Goal: Navigation & Orientation: Find specific page/section

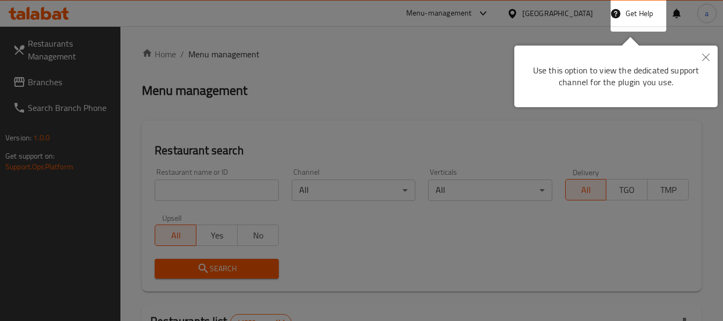
click at [705, 58] on icon "Close" at bounding box center [705, 57] width 7 height 7
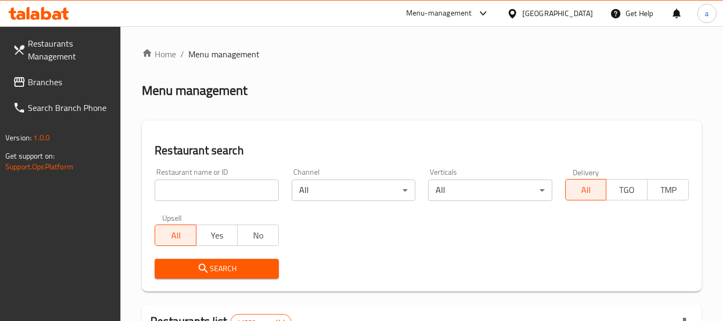
click at [197, 60] on span "Menu management" at bounding box center [223, 54] width 71 height 13
click at [70, 85] on span "Branches" at bounding box center [70, 81] width 85 height 13
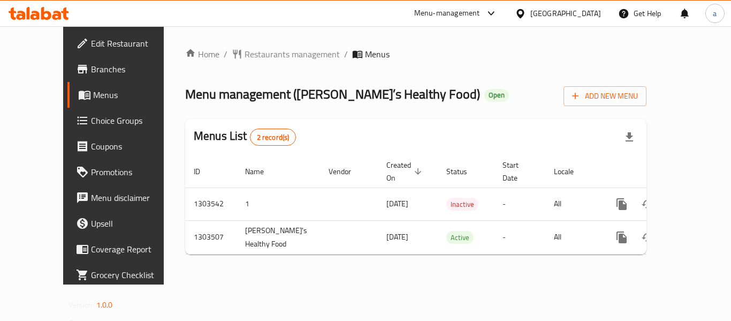
click at [558, 7] on div "[GEOGRAPHIC_DATA]" at bounding box center [565, 13] width 71 height 12
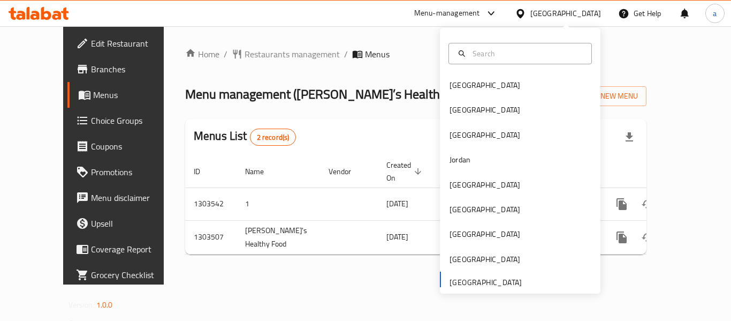
click at [347, 50] on ol "Home / Restaurants management / Menus" at bounding box center [415, 54] width 461 height 13
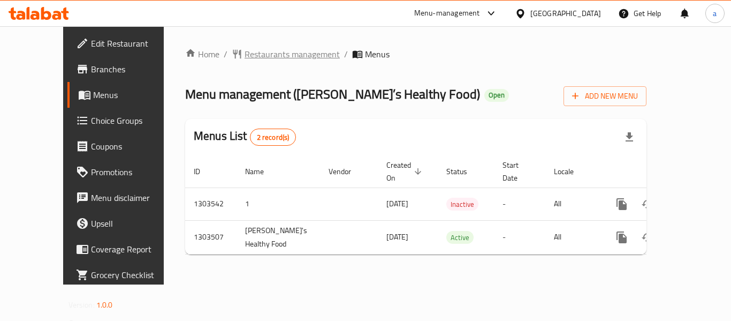
click at [245, 56] on span "Restaurants management" at bounding box center [292, 54] width 95 height 13
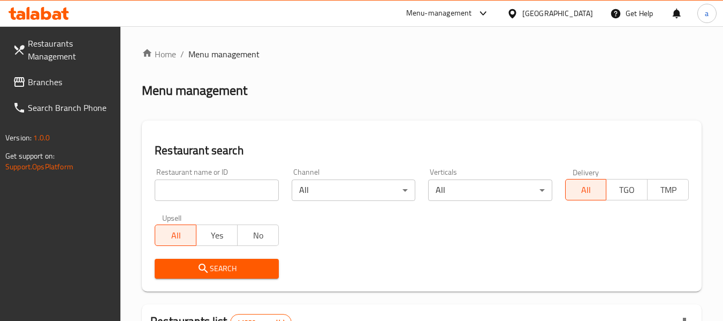
click at [39, 78] on span "Branches" at bounding box center [70, 81] width 85 height 13
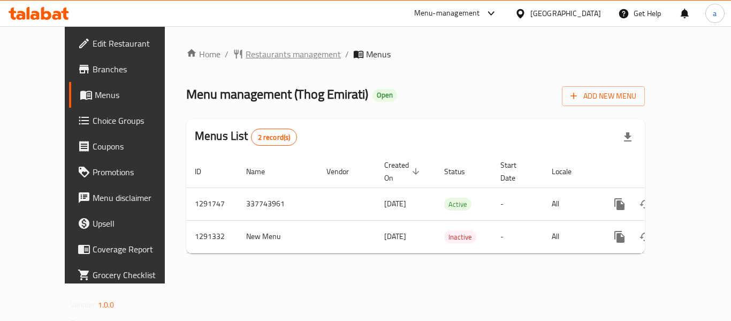
click at [249, 57] on span "Restaurants management" at bounding box center [293, 54] width 95 height 13
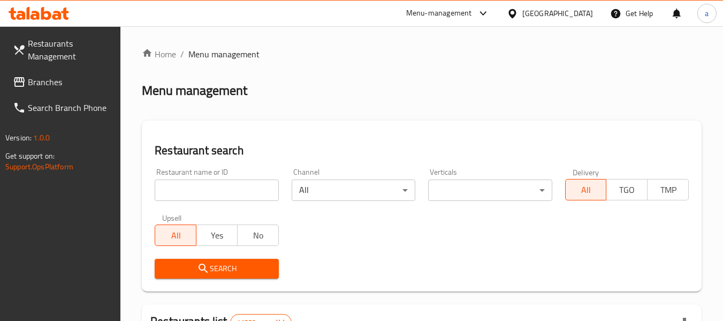
click at [51, 82] on span "Branches" at bounding box center [70, 81] width 85 height 13
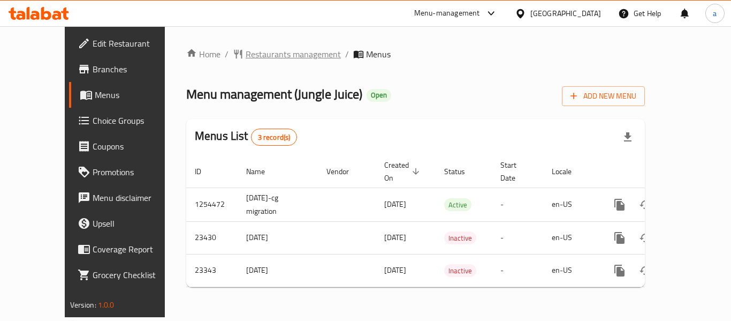
click at [246, 57] on span "Restaurants management" at bounding box center [293, 54] width 95 height 13
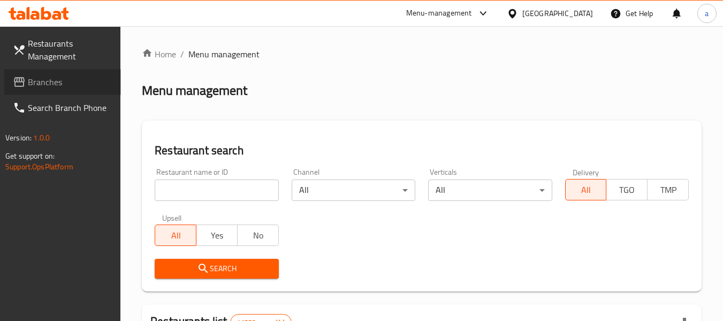
click at [51, 83] on span "Branches" at bounding box center [70, 81] width 85 height 13
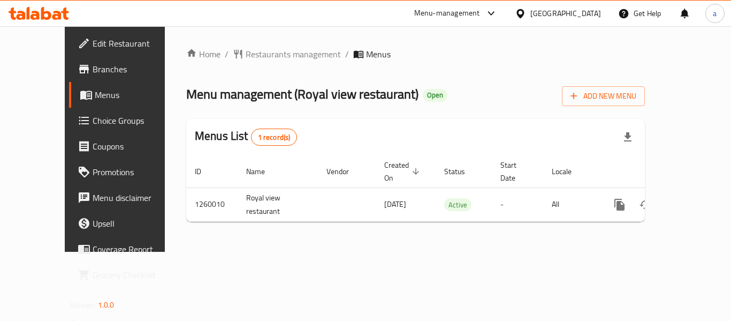
click at [555, 3] on div "[GEOGRAPHIC_DATA]" at bounding box center [557, 14] width 103 height 26
click at [550, 17] on div "[GEOGRAPHIC_DATA]" at bounding box center [565, 13] width 71 height 12
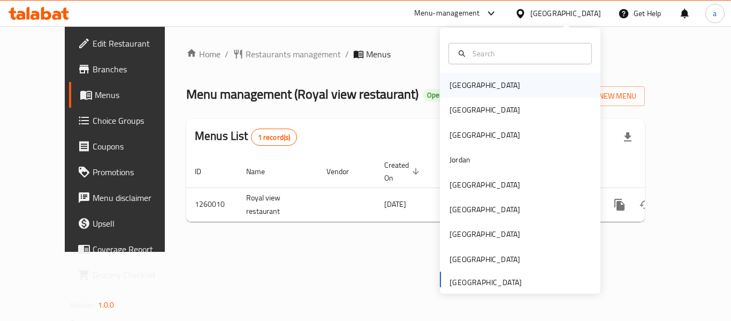
click at [486, 85] on div "[GEOGRAPHIC_DATA]" at bounding box center [520, 85] width 161 height 25
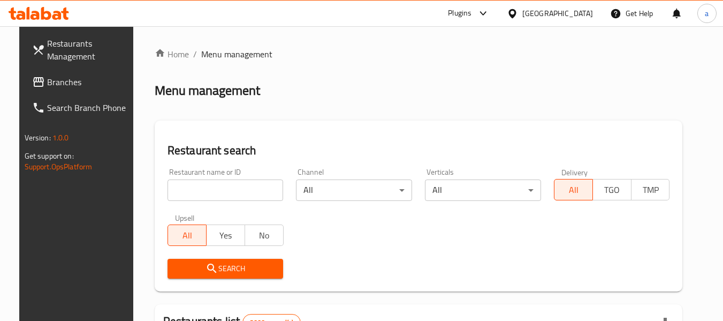
click at [59, 80] on span "Branches" at bounding box center [89, 81] width 85 height 13
